Goal: Information Seeking & Learning: Stay updated

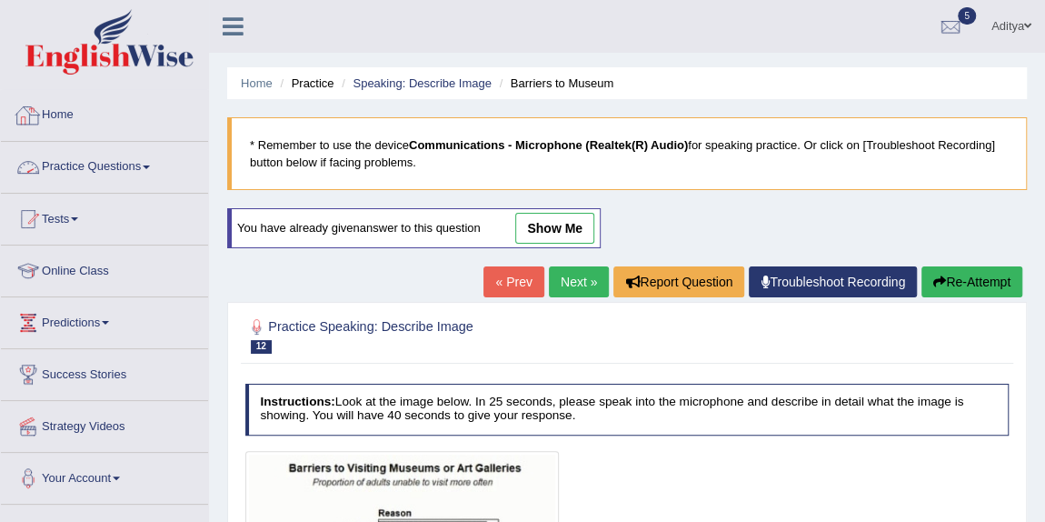
click at [103, 171] on link "Practice Questions" at bounding box center [104, 164] width 207 height 45
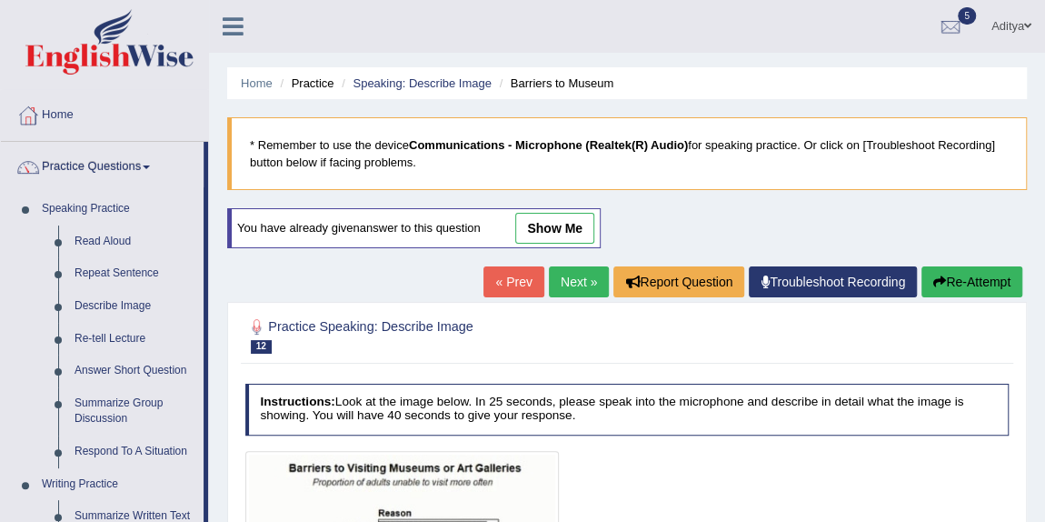
click at [82, 167] on link "Practice Questions" at bounding box center [102, 164] width 203 height 45
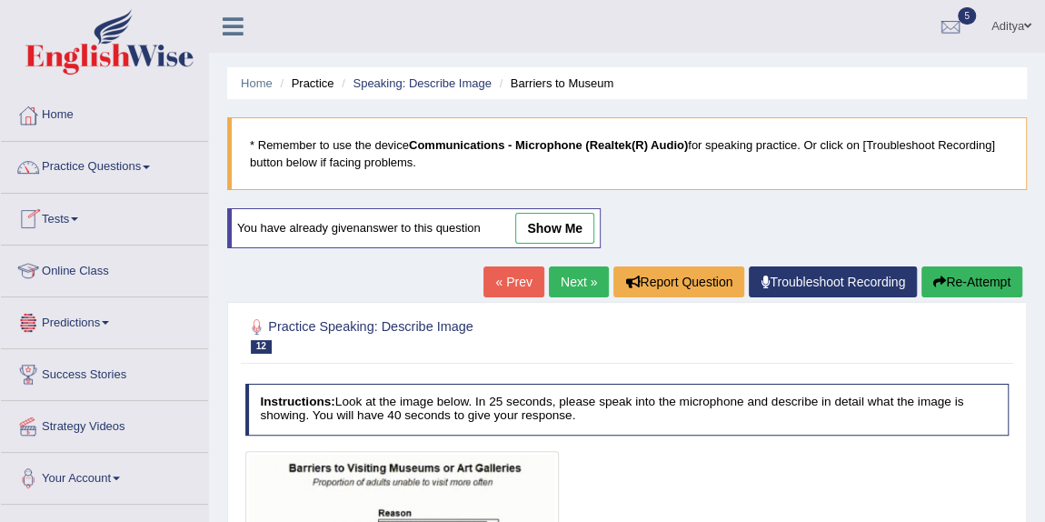
click at [90, 274] on link "Online Class" at bounding box center [104, 267] width 207 height 45
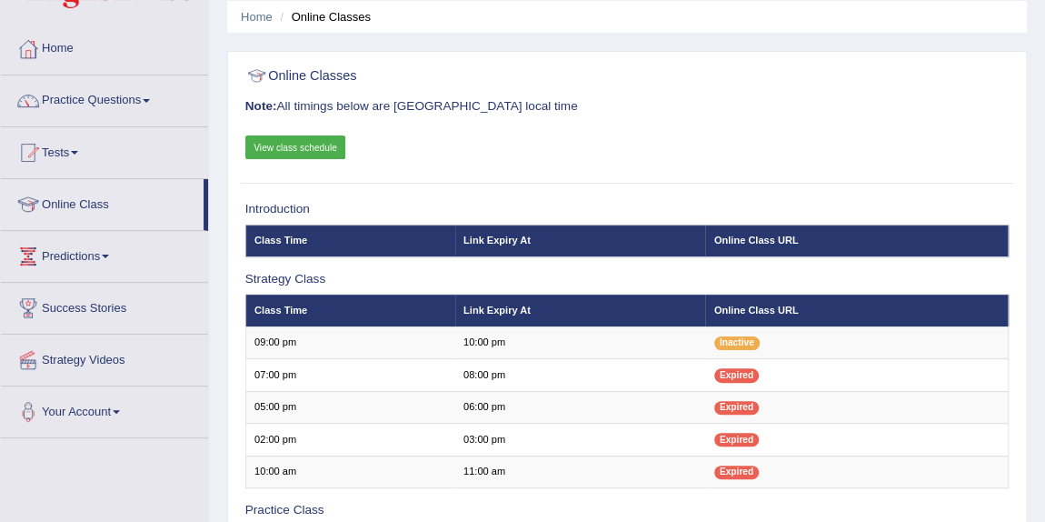
scroll to position [65, 0]
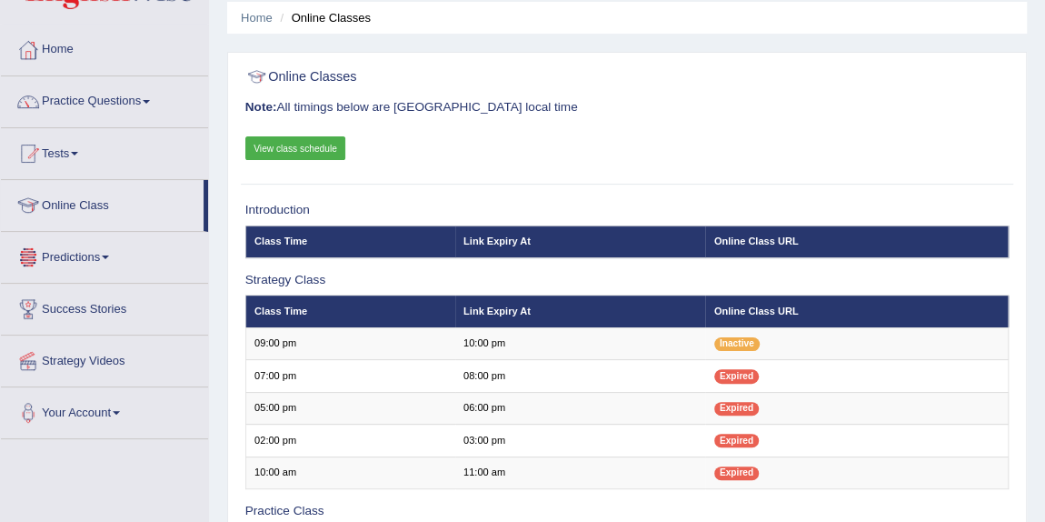
click at [107, 270] on link "Predictions" at bounding box center [104, 254] width 207 height 45
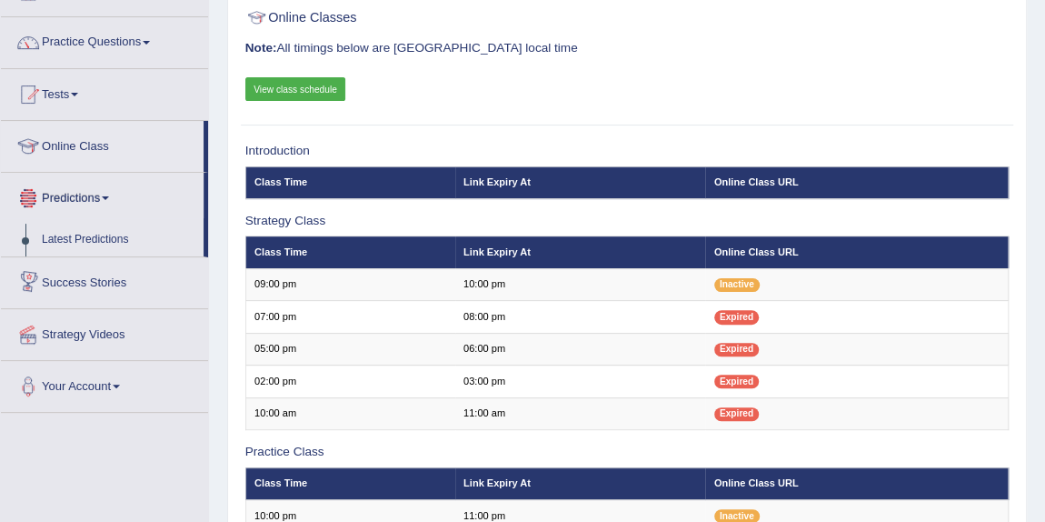
scroll to position [167, 0]
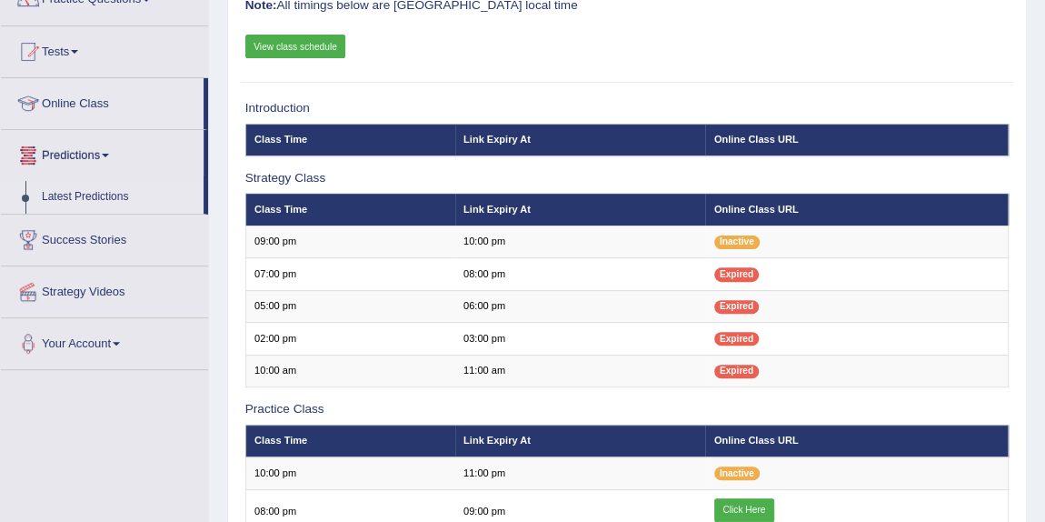
click at [95, 190] on link "Latest Predictions" at bounding box center [119, 197] width 170 height 33
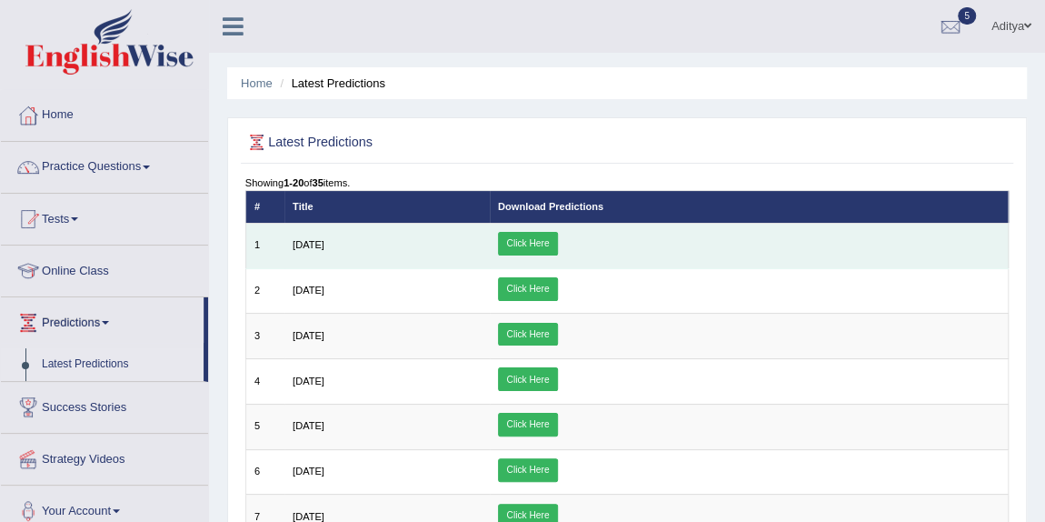
click at [558, 246] on link "Click Here" at bounding box center [528, 244] width 60 height 24
